Goal: Task Accomplishment & Management: Use online tool/utility

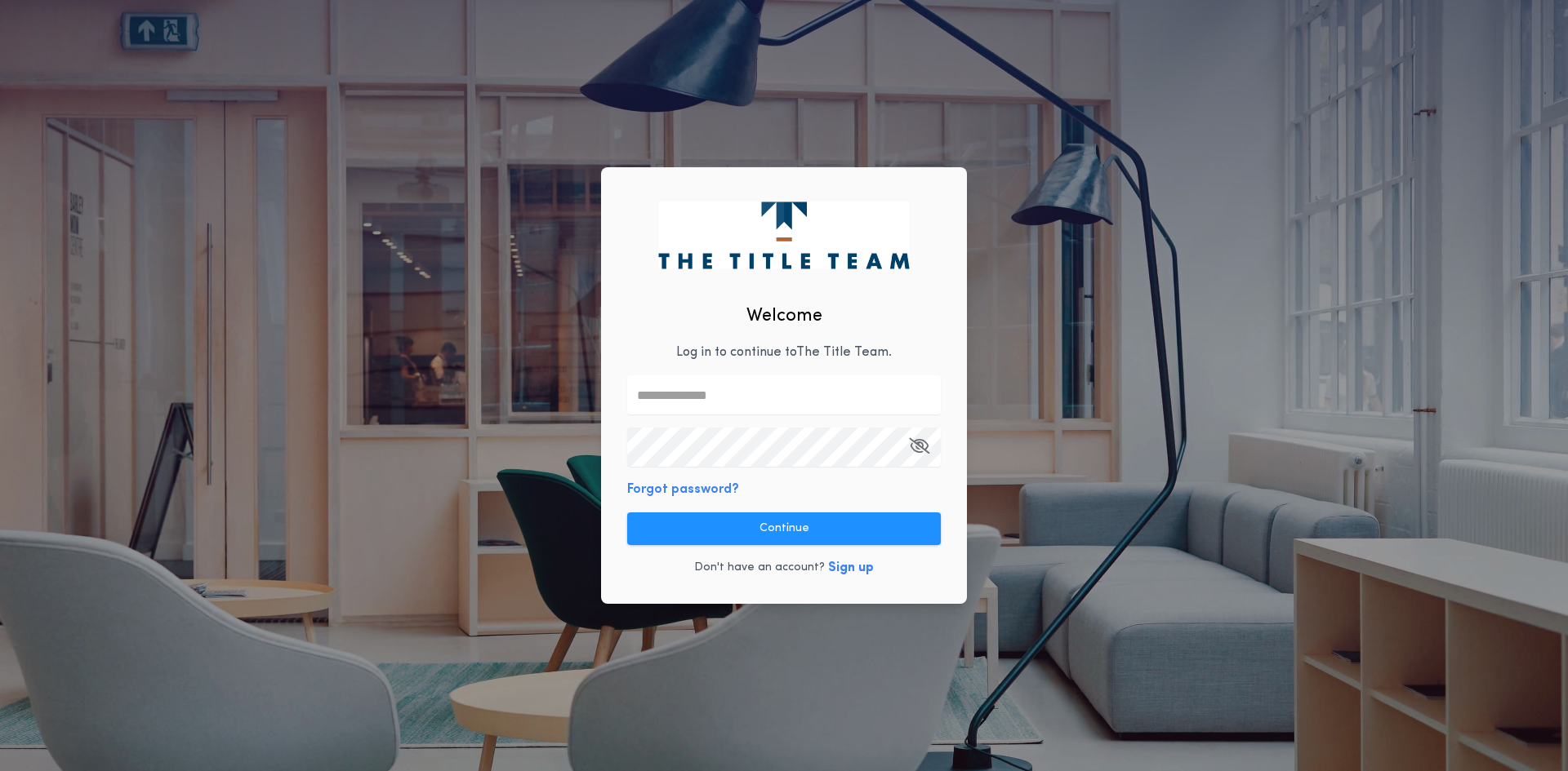
click at [808, 374] on div "Welcome Log in to continue to The Title Team . Forgot password? Continue Don't …" at bounding box center [784, 386] width 366 height 437
click at [776, 395] on input "text" at bounding box center [784, 394] width 314 height 39
type input "**********"
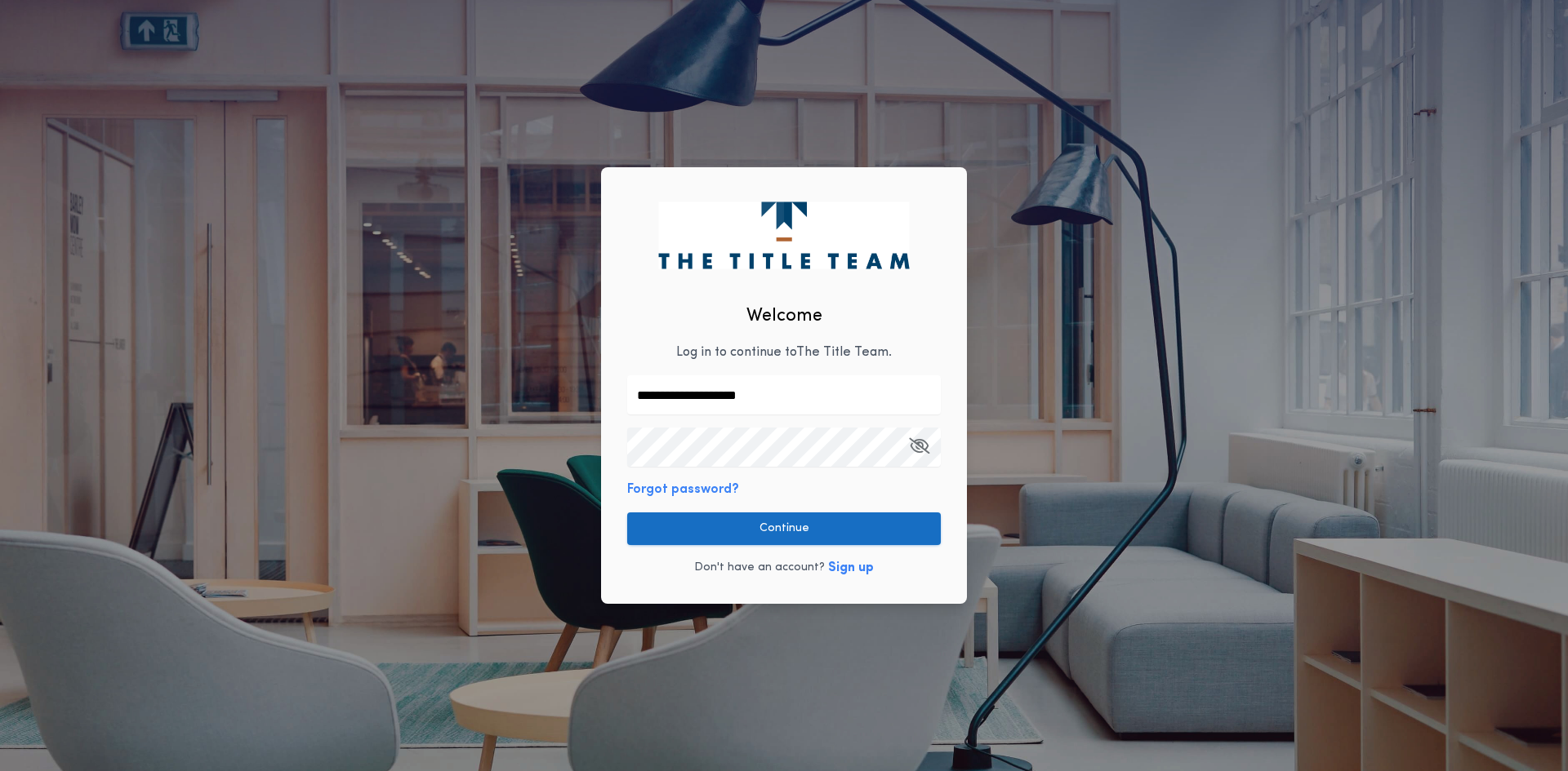
click at [724, 539] on button "Continue" at bounding box center [784, 528] width 314 height 33
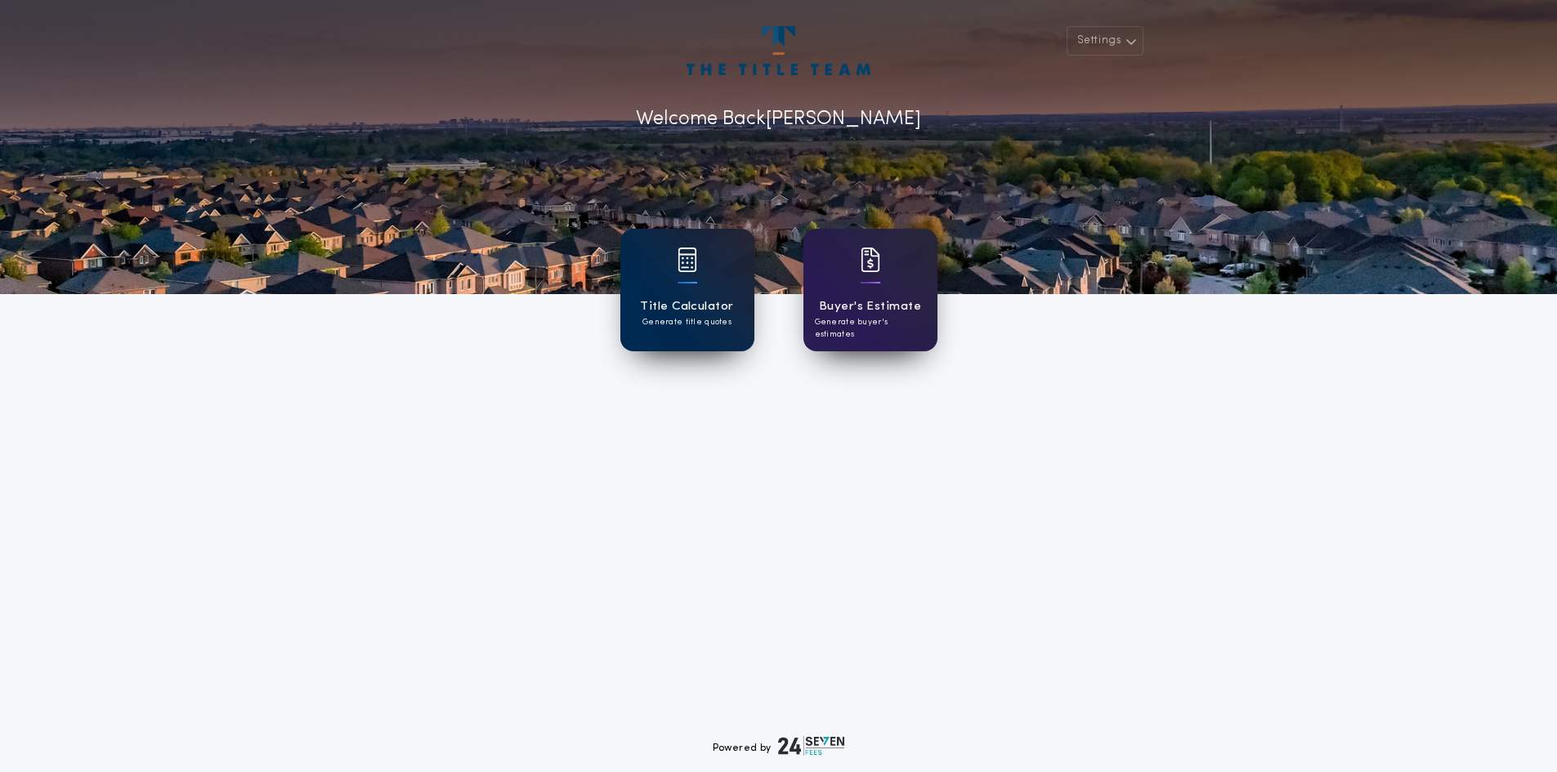
click at [692, 299] on h1 "Title Calculator" at bounding box center [686, 307] width 93 height 19
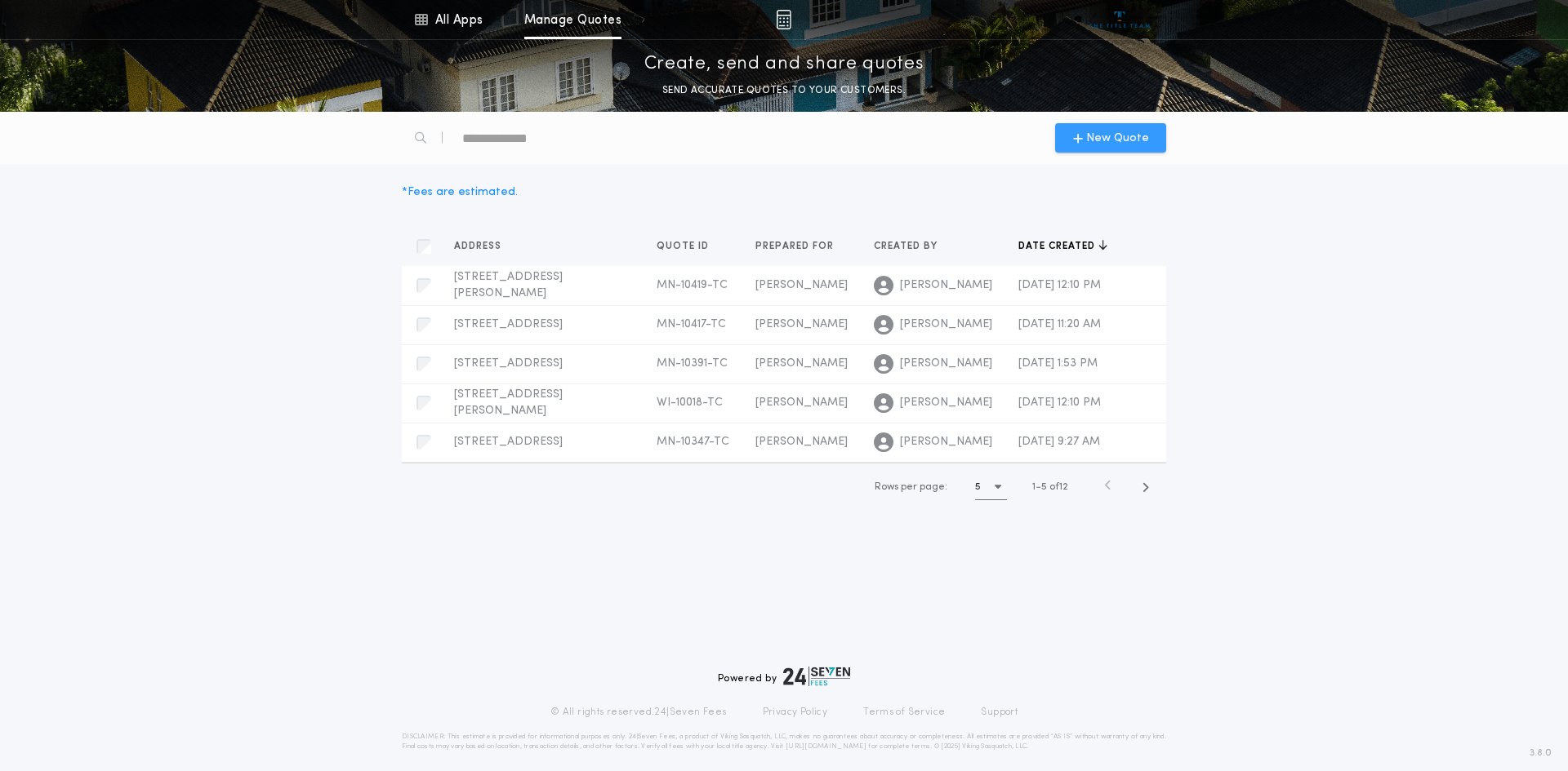
click at [1121, 138] on span "New Quote" at bounding box center [1117, 138] width 63 height 17
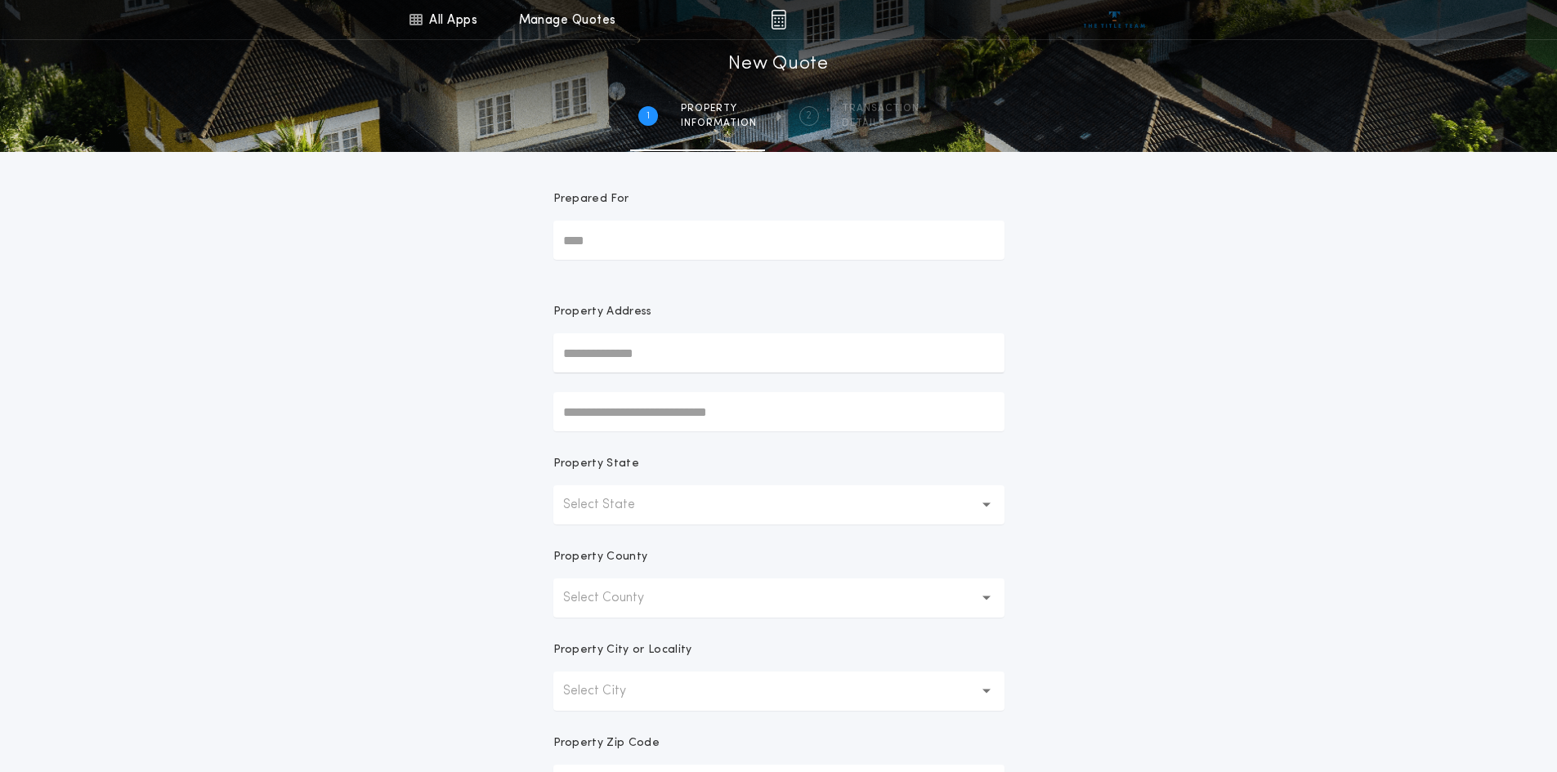
click at [730, 257] on input "Prepared For" at bounding box center [778, 240] width 451 height 39
type input "*********"
click at [661, 384] on button "[STREET_ADDRESS]" at bounding box center [778, 386] width 451 height 25
type input "**********"
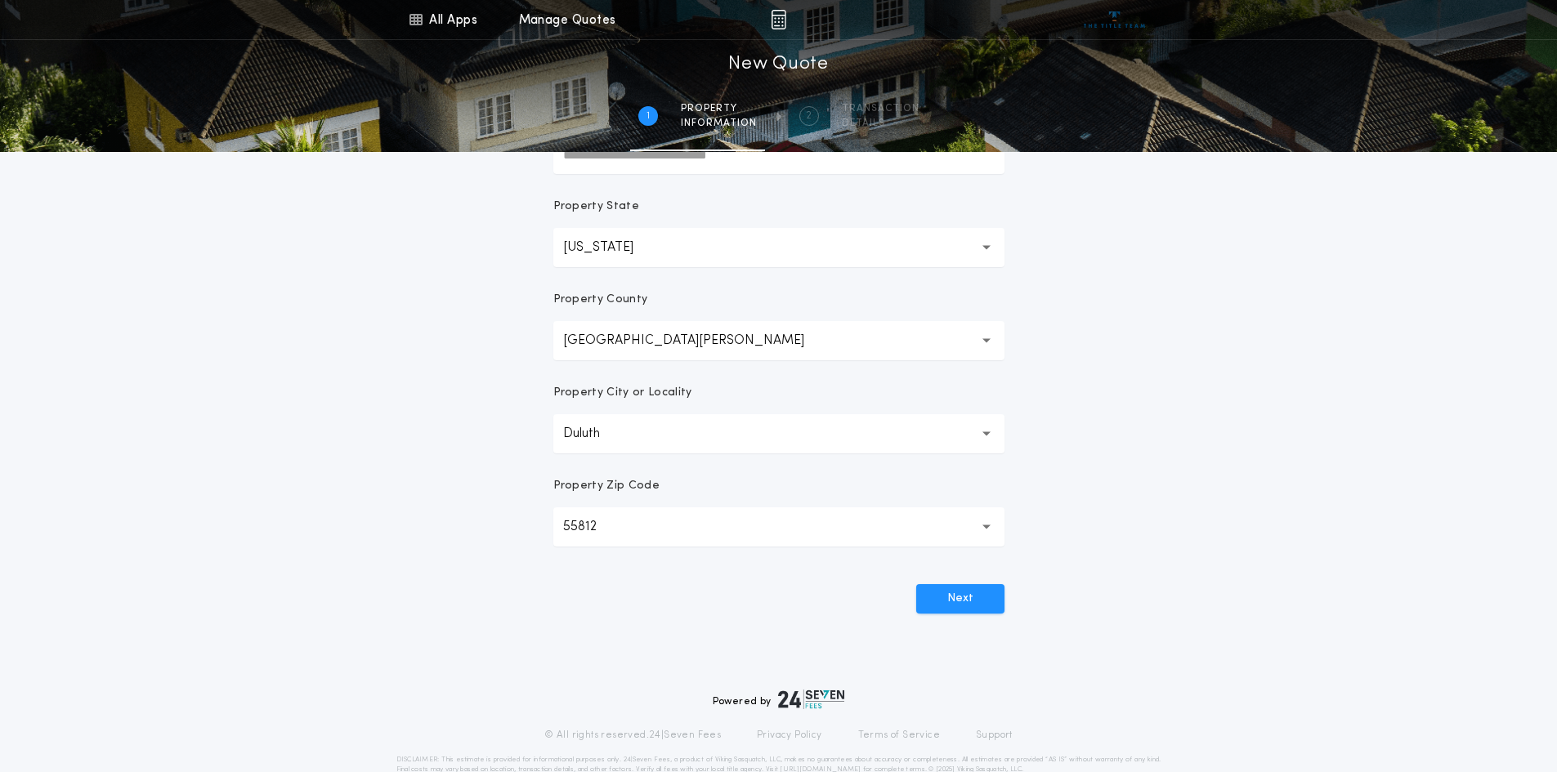
scroll to position [293, 0]
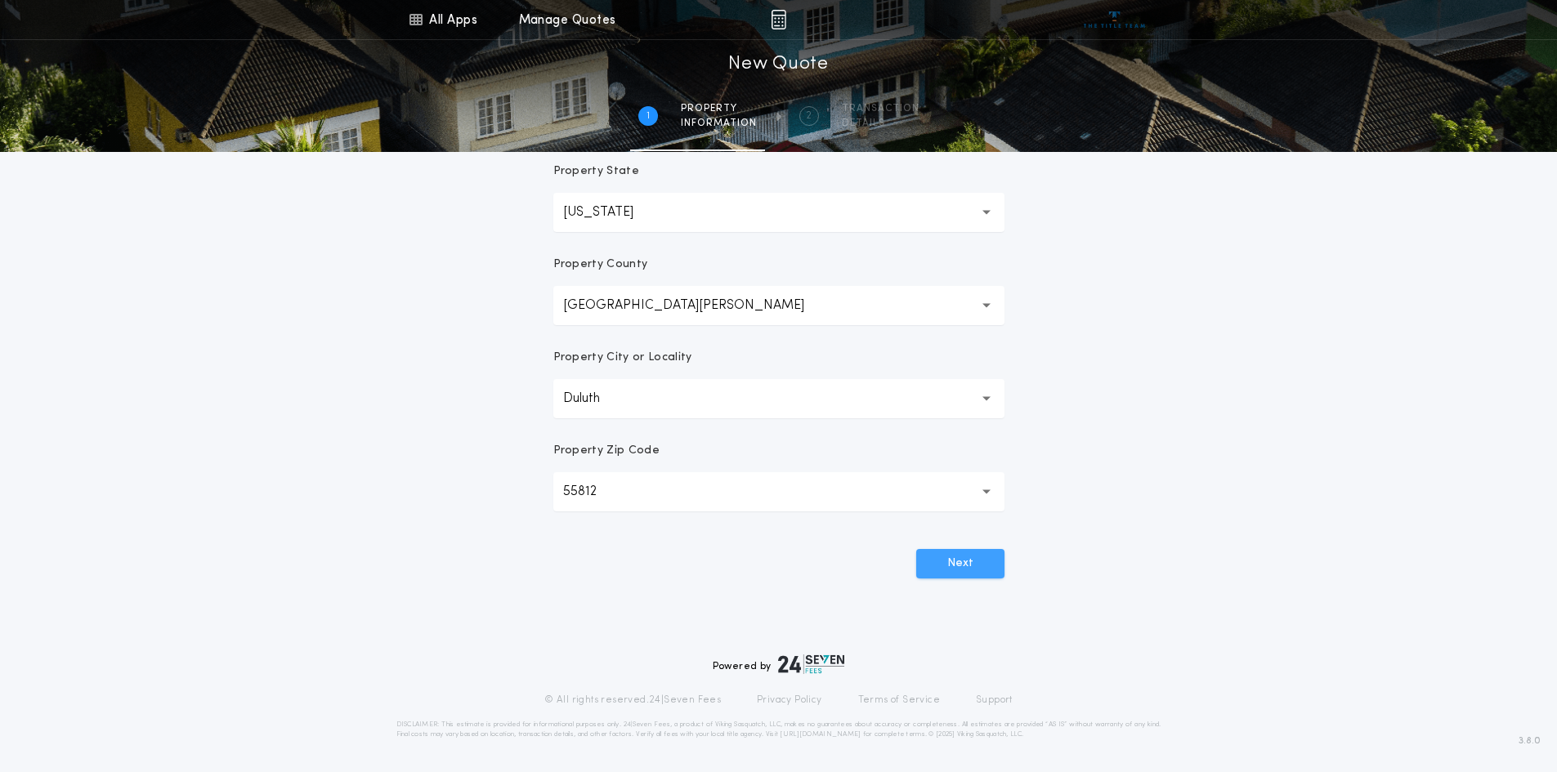
click at [979, 557] on button "Next" at bounding box center [960, 563] width 88 height 29
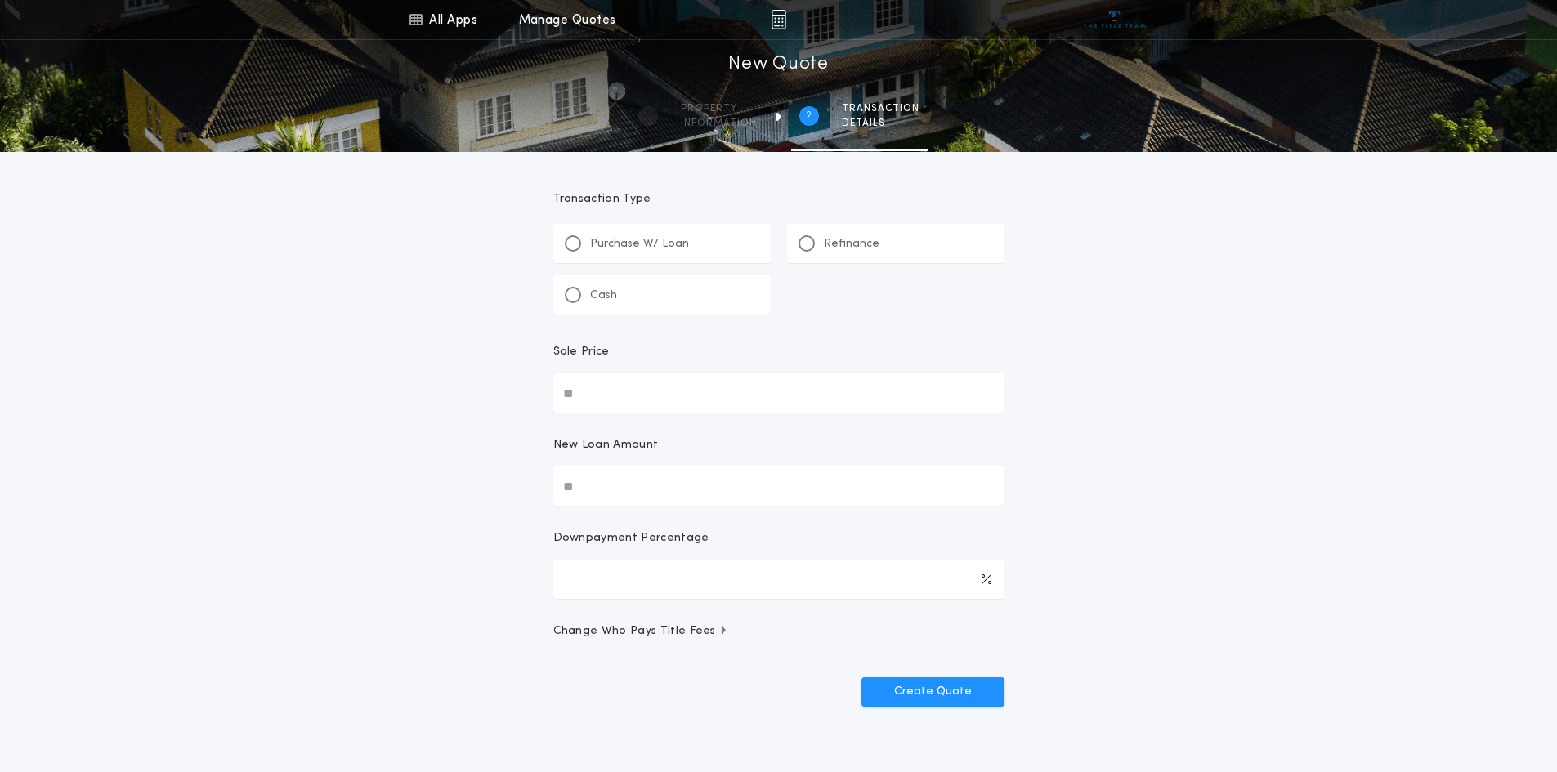
click at [926, 254] on div "Refinance" at bounding box center [895, 243] width 217 height 39
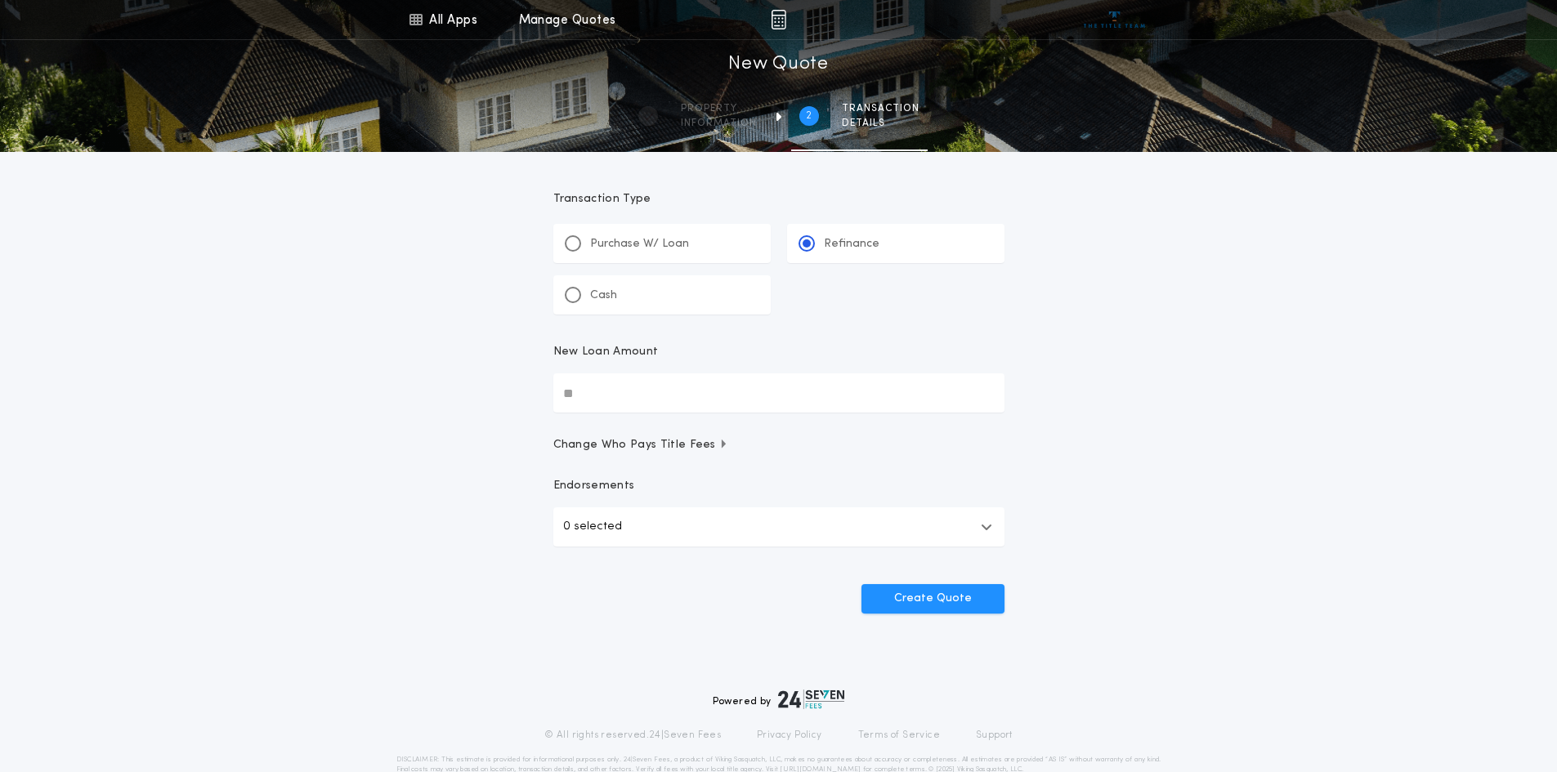
drag, startPoint x: 756, startPoint y: 396, endPoint x: 2, endPoint y: 368, distance: 754.2
click at [12, 378] on div "All Apps Title Calculator Buyer's Estimate Menu All Apps Manage Quotes 2 /2 New…" at bounding box center [778, 338] width 1557 height 677
type input "********"
drag, startPoint x: 1149, startPoint y: 522, endPoint x: 982, endPoint y: 605, distance: 187.2
click at [1149, 524] on div "All Apps Title Calculator Buyer's Estimate Menu All Apps Manage Quotes 2 /2 New…" at bounding box center [778, 338] width 1557 height 677
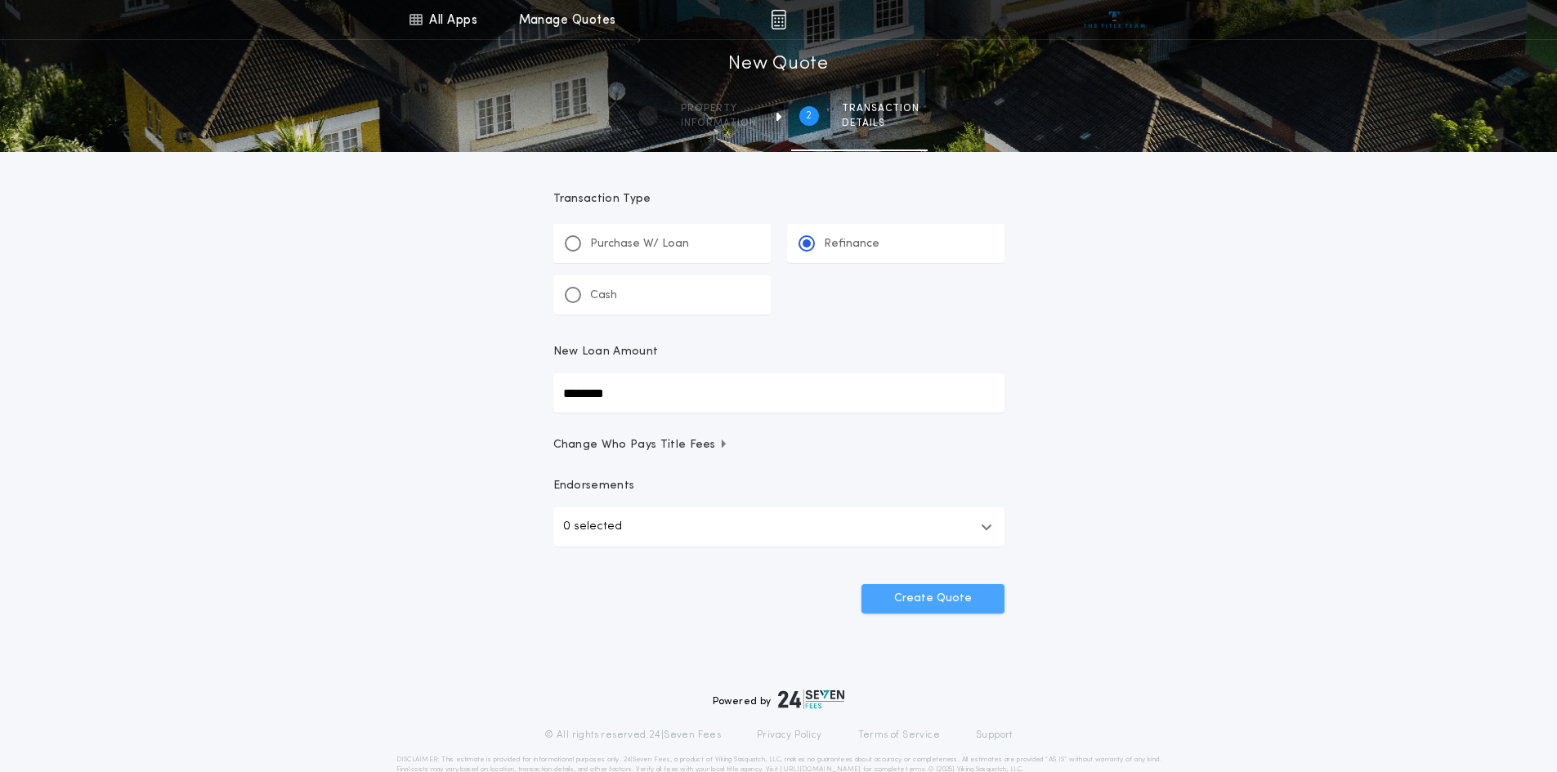
click at [917, 597] on button "Create Quote" at bounding box center [933, 598] width 143 height 29
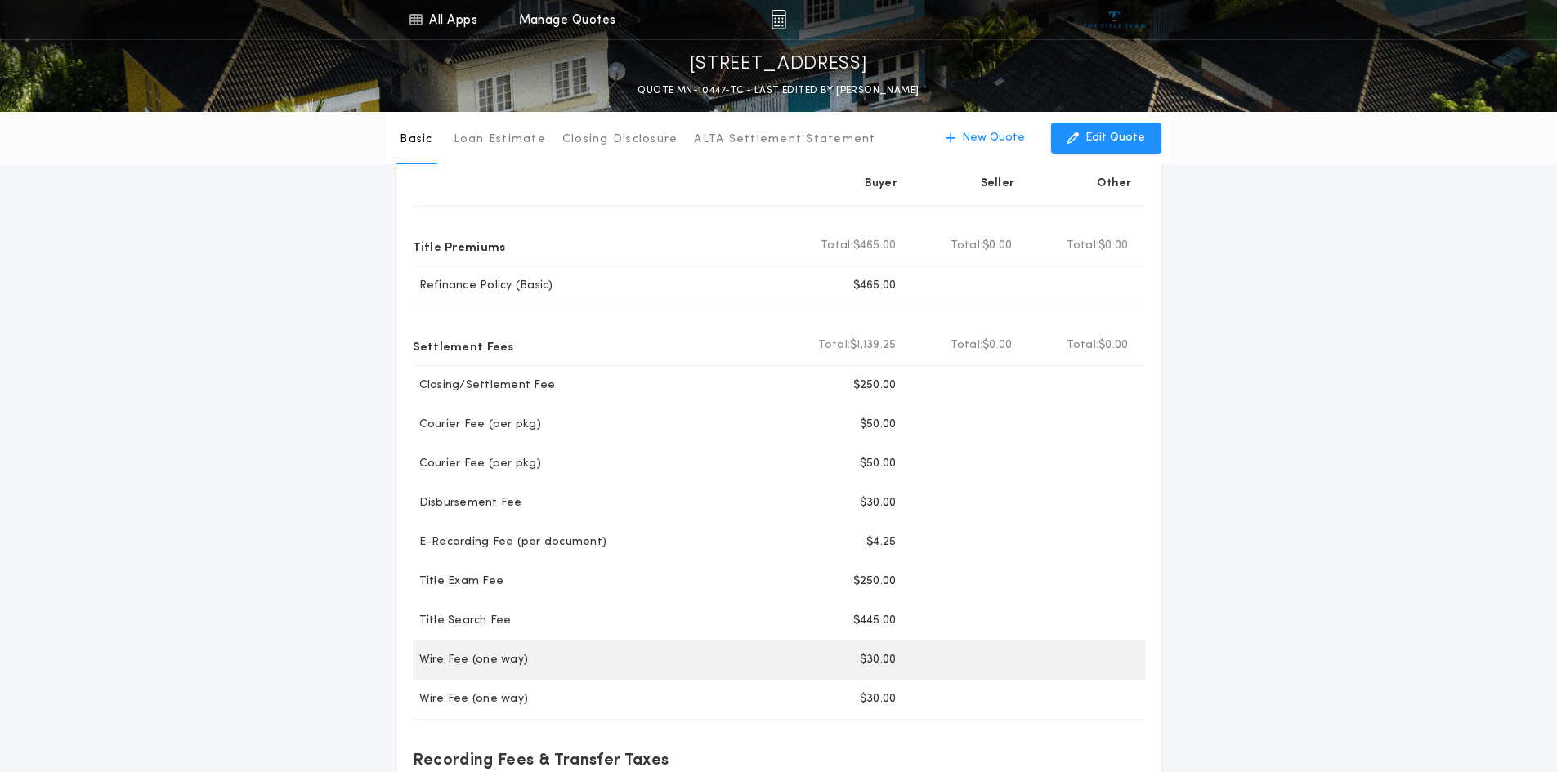
scroll to position [163, 0]
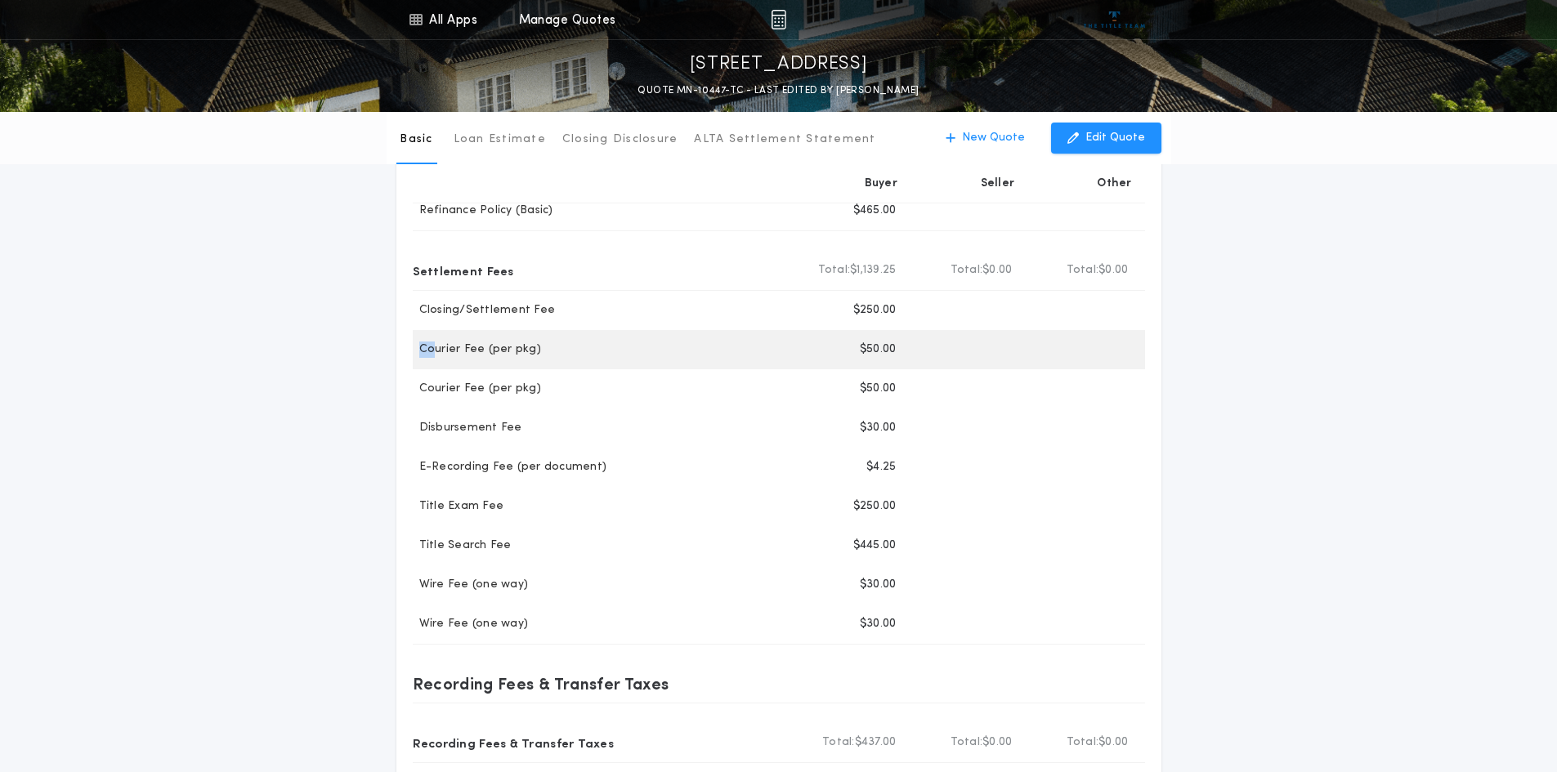
drag, startPoint x: 412, startPoint y: 349, endPoint x: 437, endPoint y: 345, distance: 24.9
click at [437, 345] on p "Courier Fee (per pkg)" at bounding box center [477, 350] width 128 height 16
click at [437, 344] on p "Courier Fee (per pkg)" at bounding box center [477, 350] width 128 height 16
drag, startPoint x: 440, startPoint y: 344, endPoint x: 477, endPoint y: 357, distance: 39.0
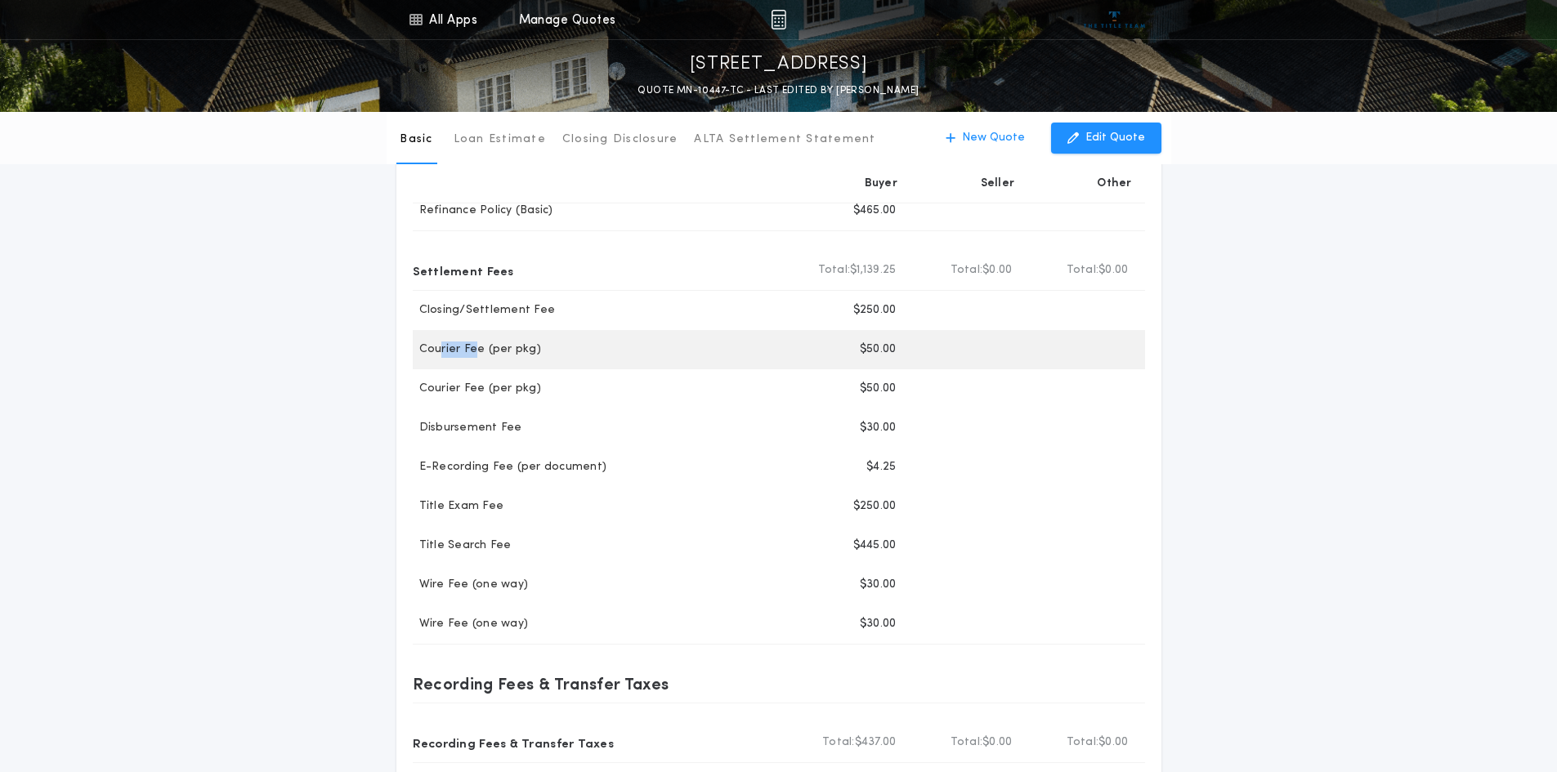
click at [477, 357] on p "Courier Fee (per pkg)" at bounding box center [477, 350] width 128 height 16
click at [479, 353] on p "Courier Fee (per pkg)" at bounding box center [477, 350] width 128 height 16
click at [417, 366] on div "Courier Fee (per pkg) Buyer $50.00" at bounding box center [779, 349] width 732 height 39
drag, startPoint x: 415, startPoint y: 351, endPoint x: 483, endPoint y: 352, distance: 67.9
click at [483, 352] on p "Courier Fee (per pkg)" at bounding box center [477, 350] width 128 height 16
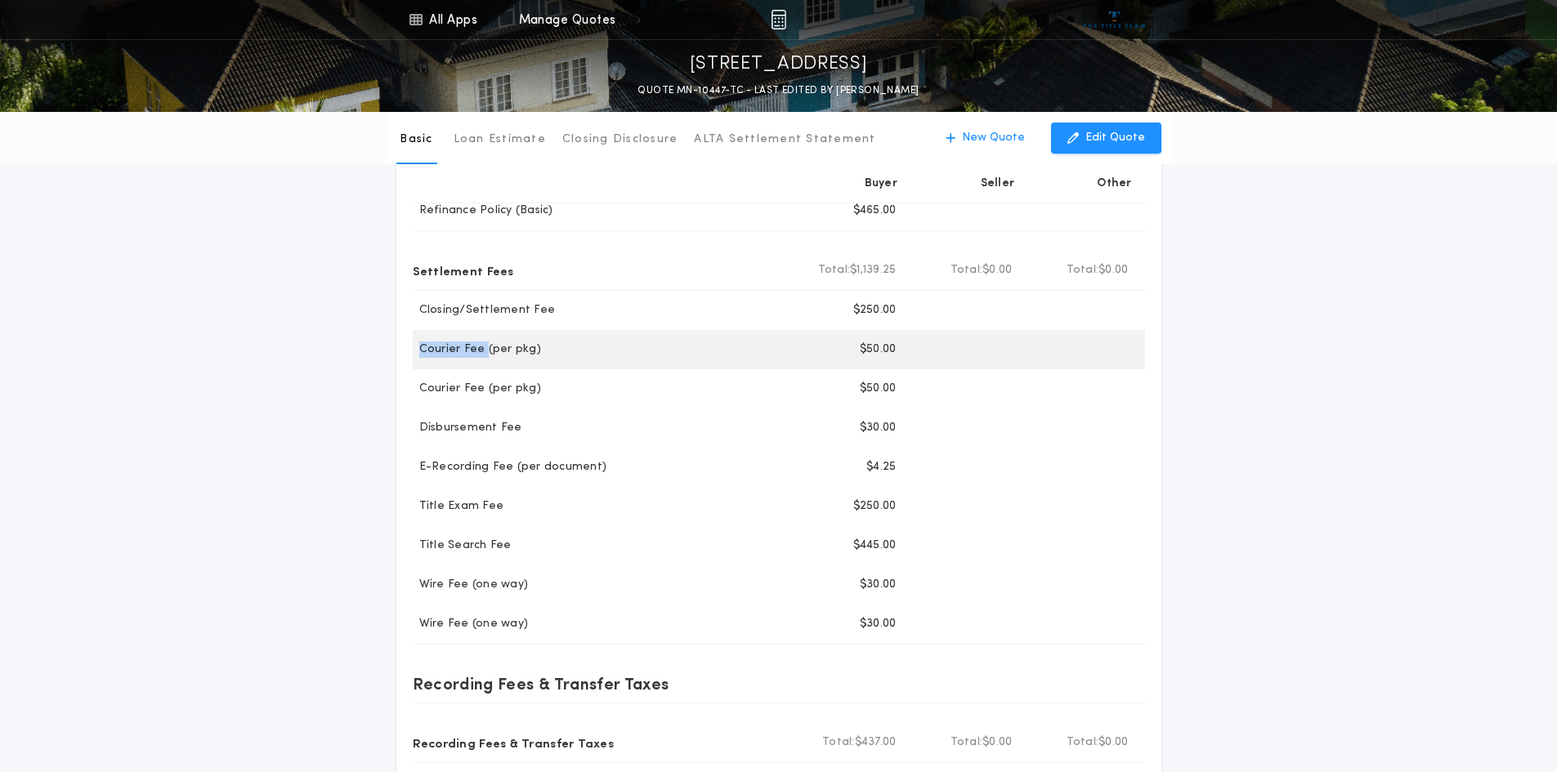
copy p "Courier Fee"
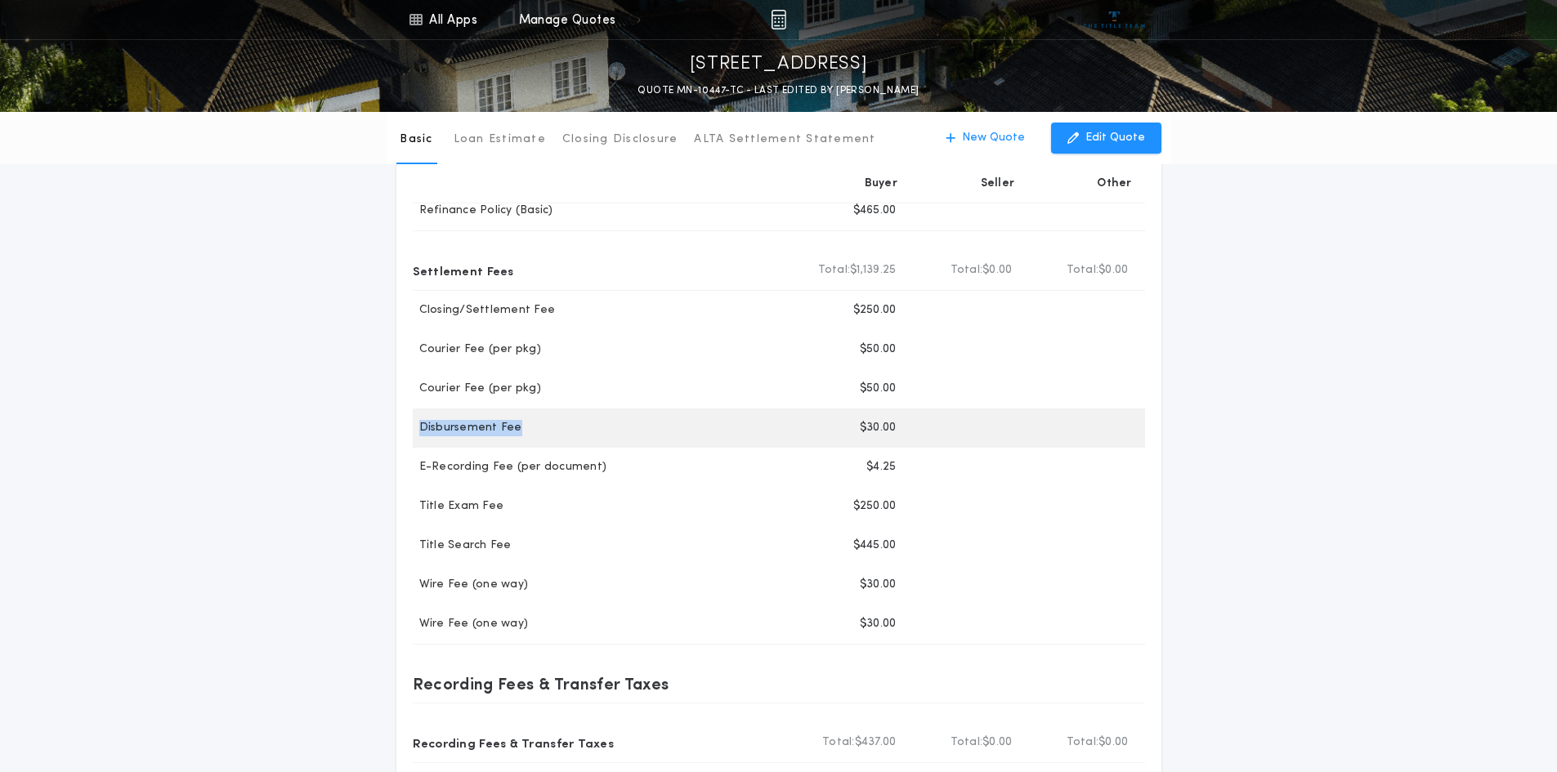
drag, startPoint x: 414, startPoint y: 433, endPoint x: 518, endPoint y: 426, distance: 104.1
click at [518, 426] on div "Disbursement Fee" at bounding box center [603, 428] width 381 height 16
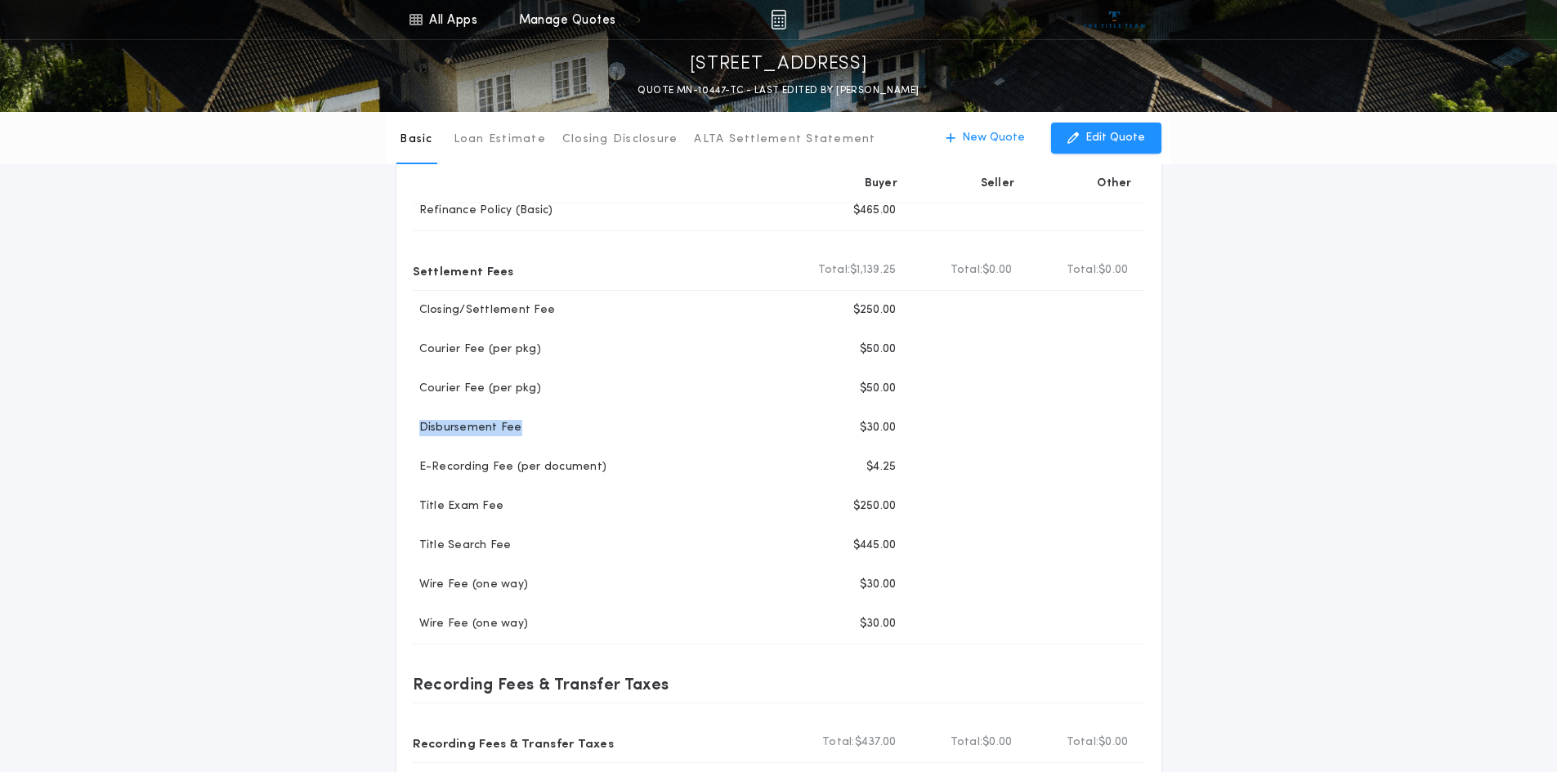
copy p "Disbursement Fee"
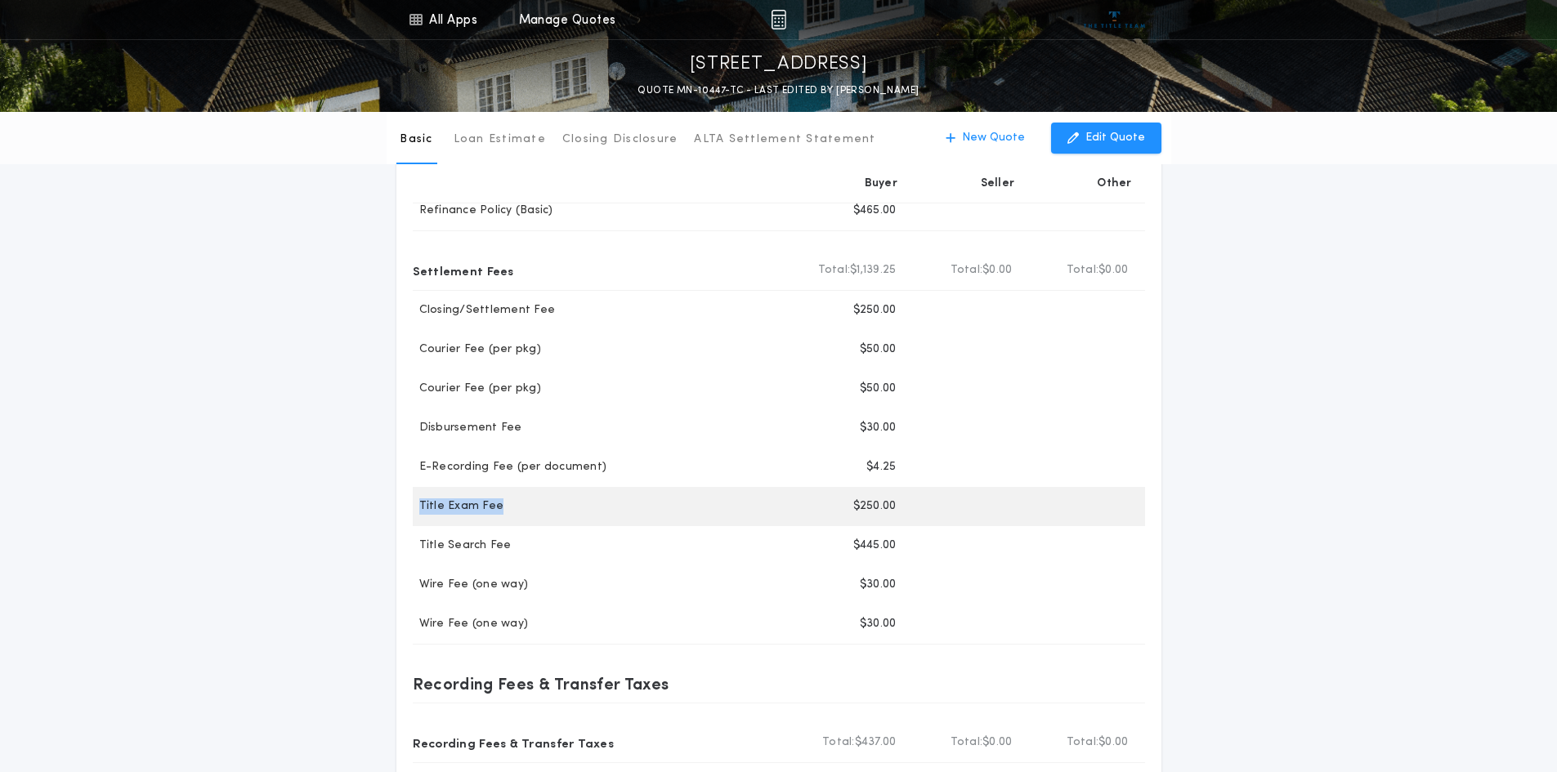
drag, startPoint x: 412, startPoint y: 504, endPoint x: 542, endPoint y: 503, distance: 130.0
click at [541, 502] on div "Title Exam Fee" at bounding box center [603, 507] width 381 height 16
copy p "Title Exam Fee"
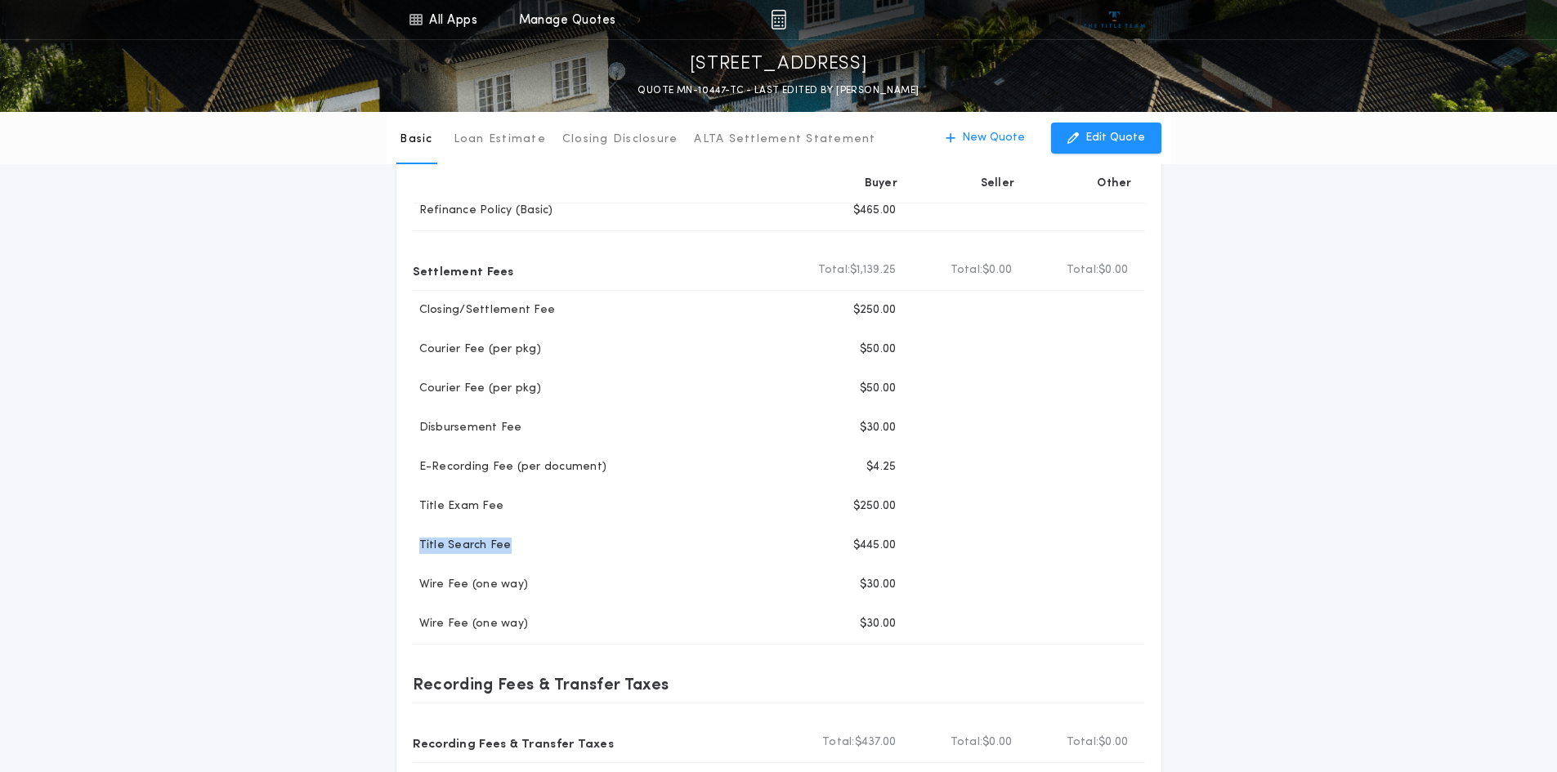
drag, startPoint x: 526, startPoint y: 548, endPoint x: 406, endPoint y: 558, distance: 119.8
click at [406, 558] on div "Buyer Seller Other Title Fees Title Premiums Total Buyer Total: $465.00 Total S…" at bounding box center [778, 527] width 765 height 954
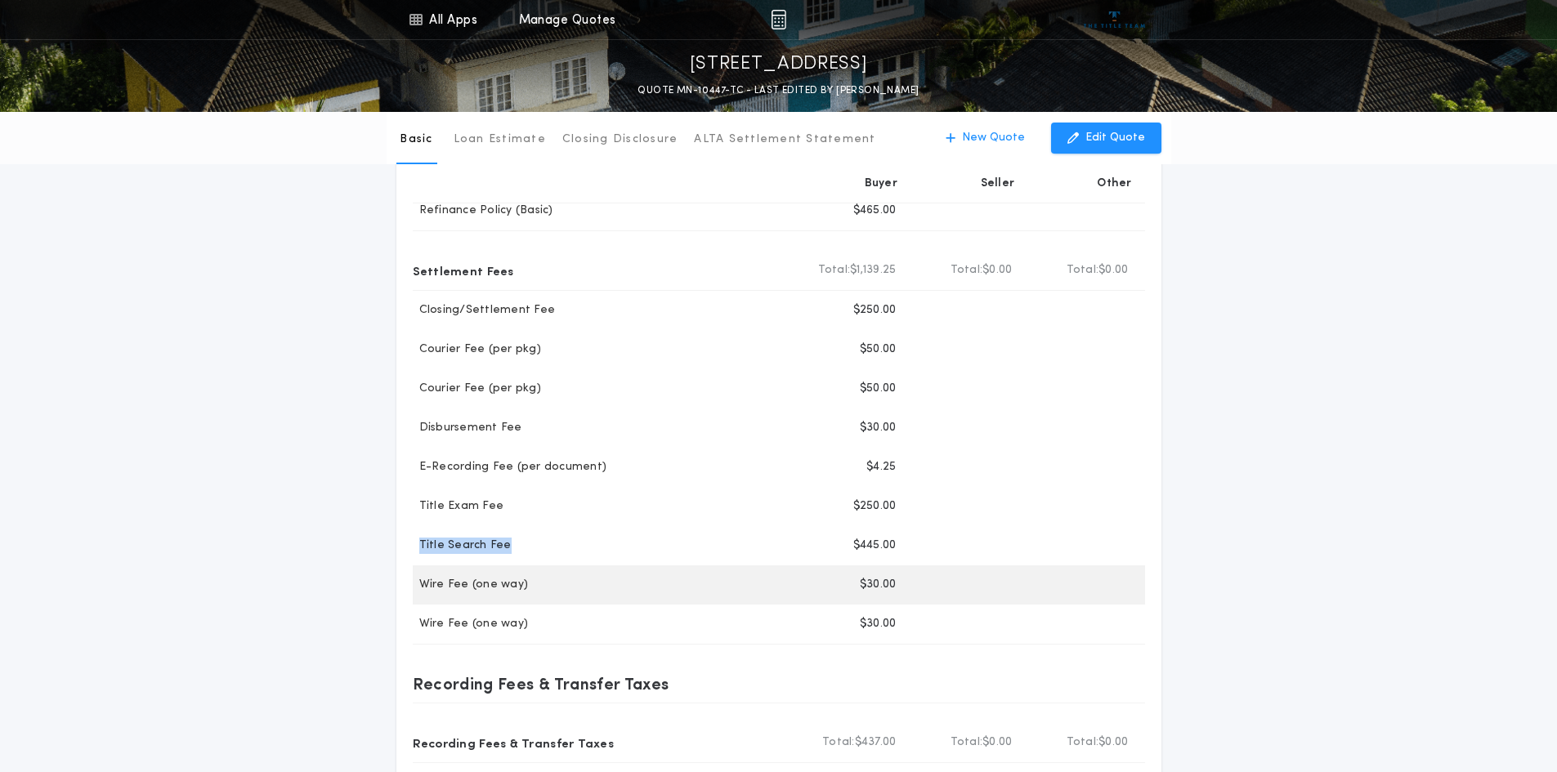
copy p "Title Search Fee"
drag, startPoint x: 420, startPoint y: 584, endPoint x: 466, endPoint y: 587, distance: 45.9
click at [466, 587] on p "Wire Fee (one way)" at bounding box center [471, 585] width 116 height 16
copy p "Wire Fee"
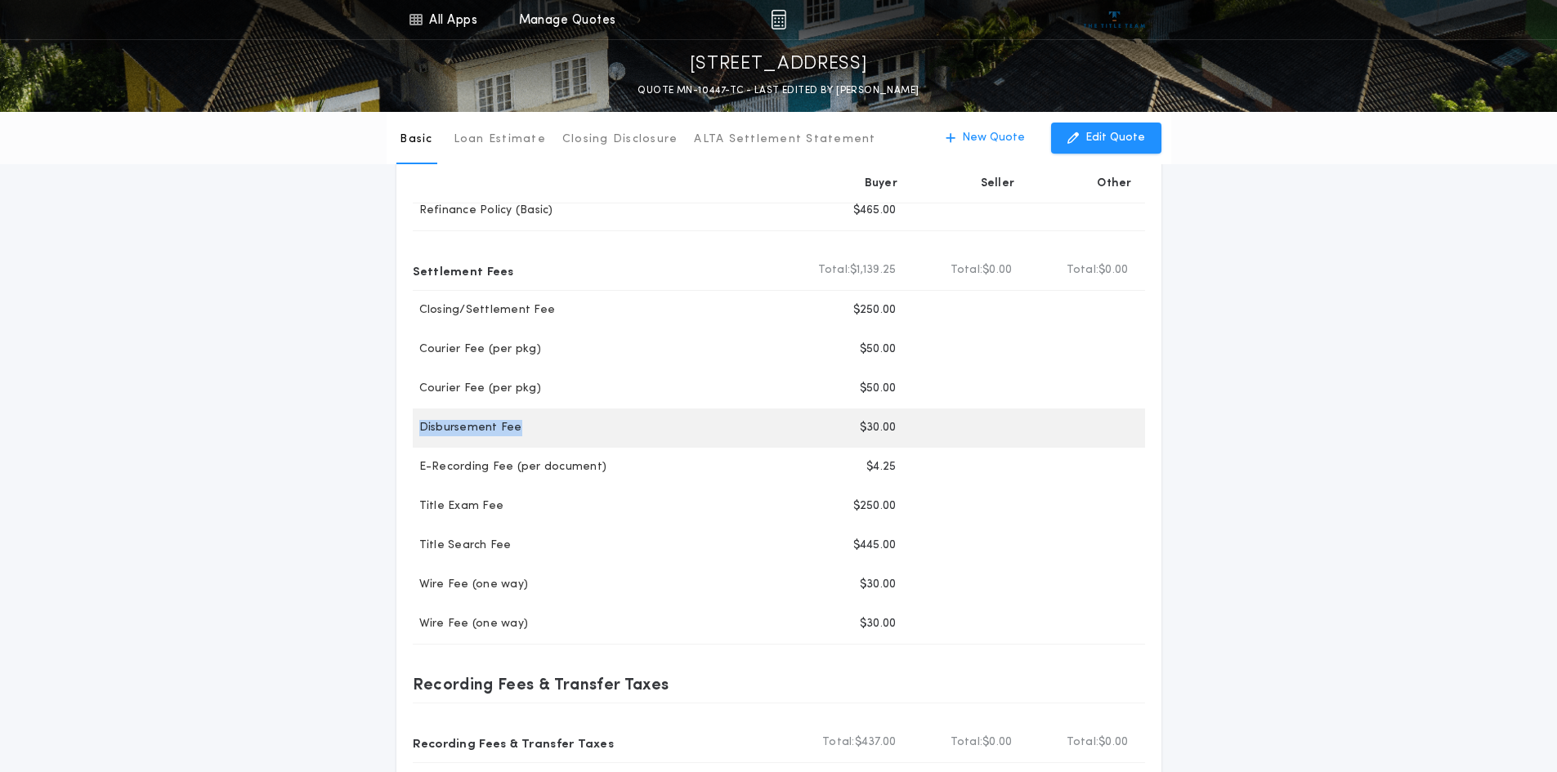
drag, startPoint x: 415, startPoint y: 423, endPoint x: 520, endPoint y: 431, distance: 104.9
click at [520, 431] on div "Disbursement Fee" at bounding box center [603, 428] width 381 height 16
copy p "Disbursement Fee"
